Goal: Check status: Check status

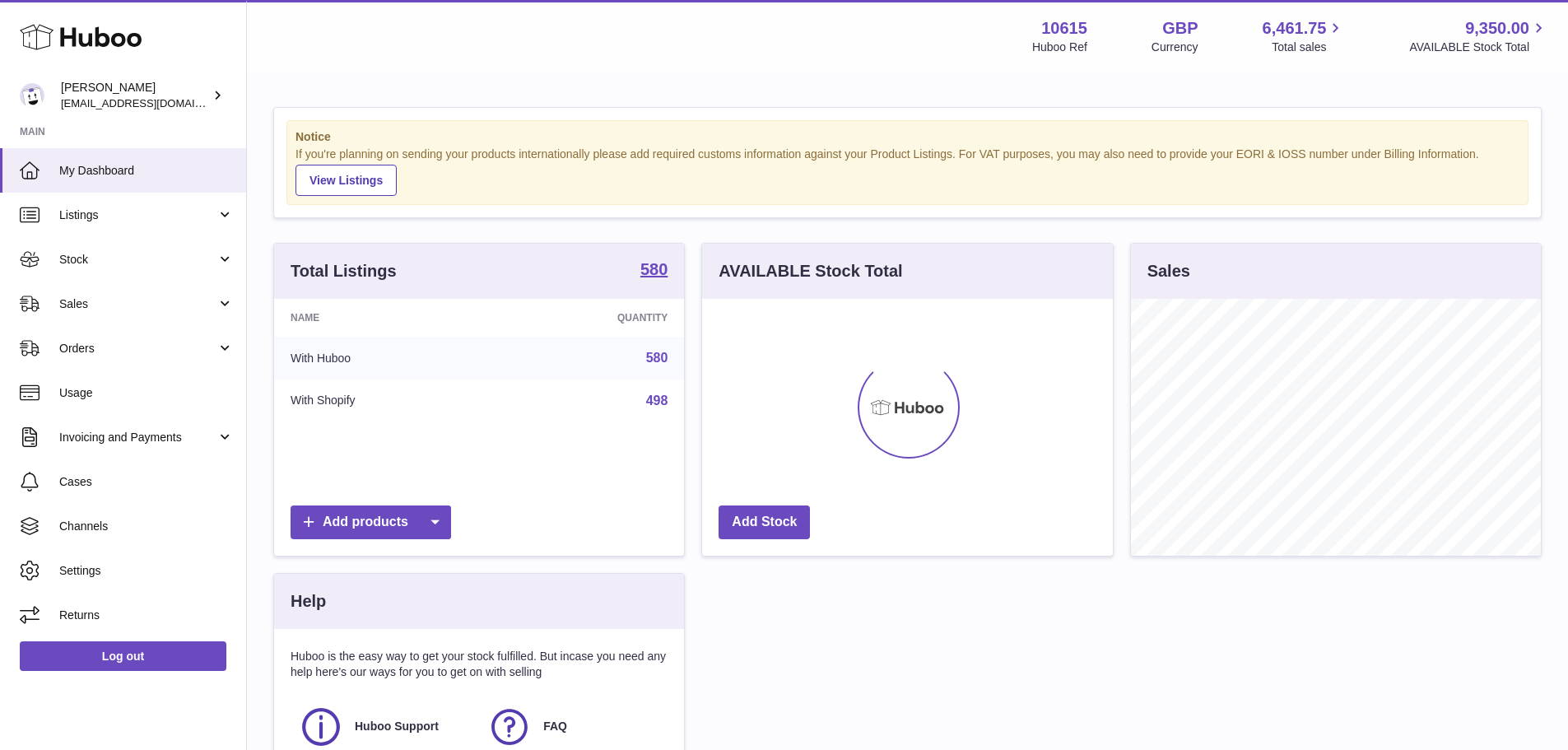
scroll to position [257, 411]
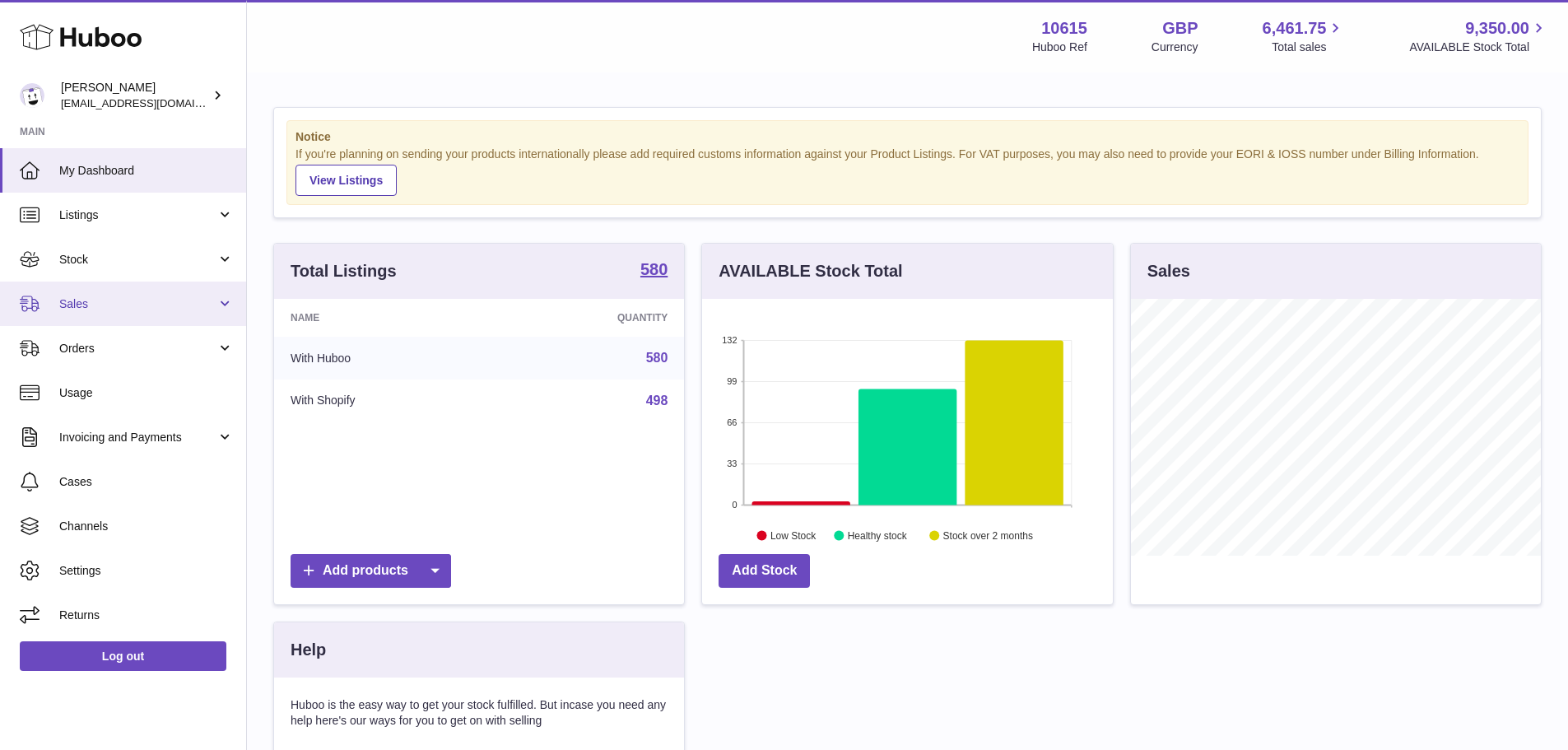
click at [88, 303] on span "Sales" at bounding box center [137, 304] width 157 height 15
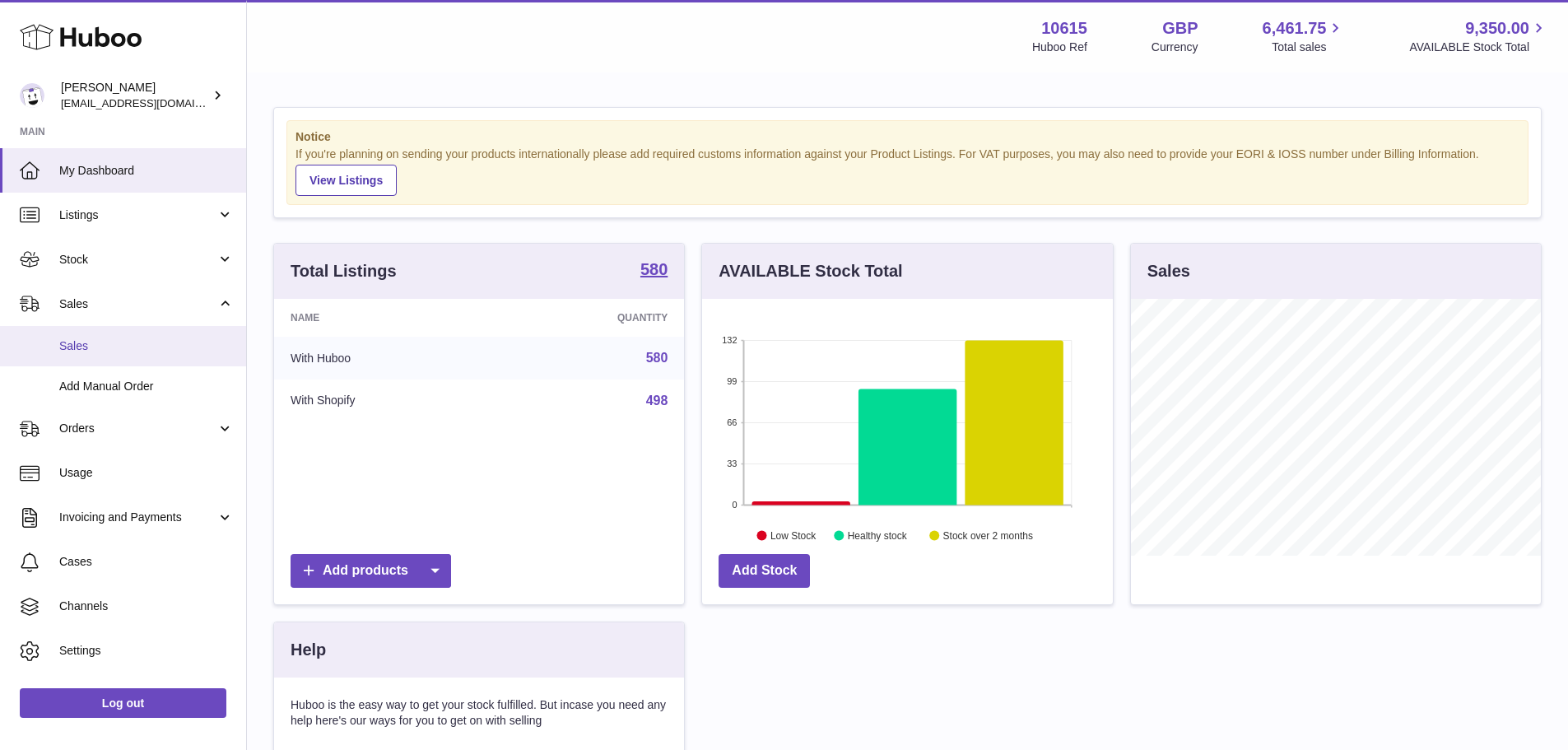
click at [82, 342] on span "Sales" at bounding box center [146, 346] width 174 height 15
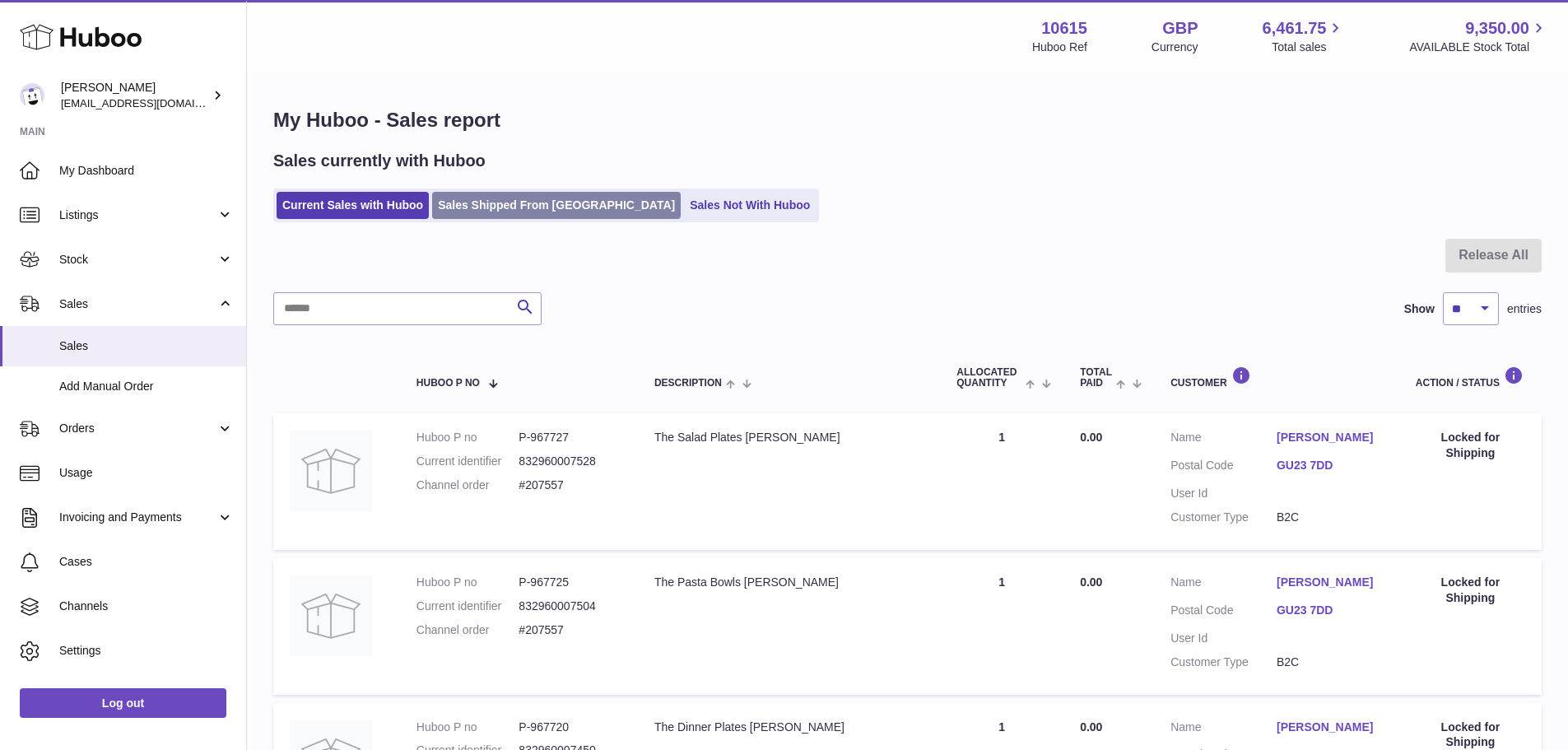
click at [534, 215] on link "Sales Shipped From [GEOGRAPHIC_DATA]" at bounding box center [557, 206] width 249 height 27
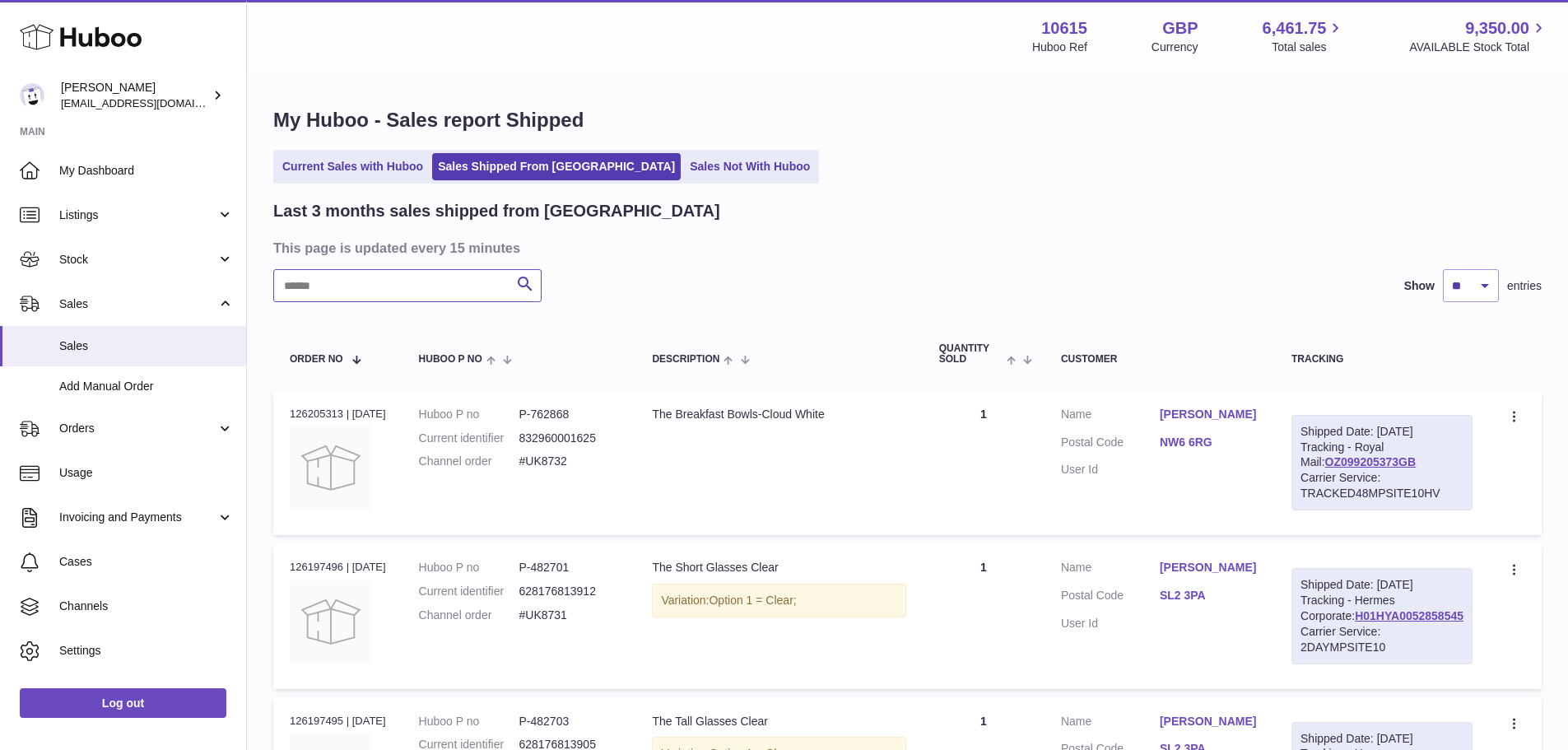
click at [417, 281] on input "text" at bounding box center [407, 286] width 268 height 33
